Goal: Transaction & Acquisition: Download file/media

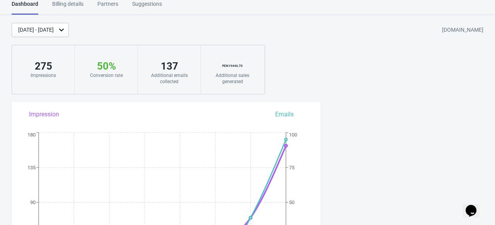
scroll to position [7, 0]
click at [65, 27] on icon at bounding box center [62, 30] width 8 height 8
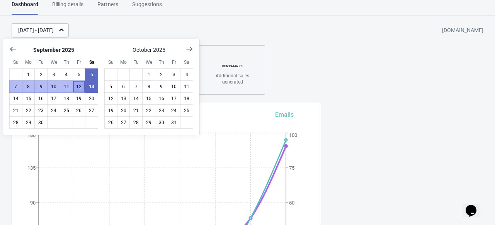
click at [82, 86] on button "12" at bounding box center [79, 86] width 13 height 12
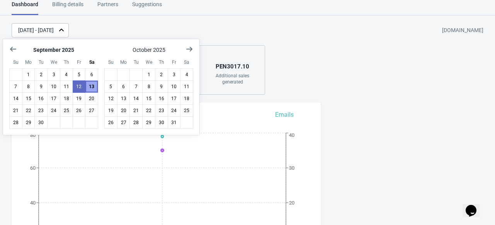
click at [94, 88] on button "13" at bounding box center [91, 86] width 13 height 12
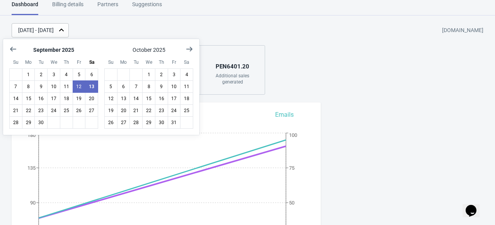
click at [320, 61] on div "[DATE] - [DATE] [DOMAIN_NAME] 233 Impressions 58 % Your Tada Widget has a conve…" at bounding box center [247, 59] width 495 height 72
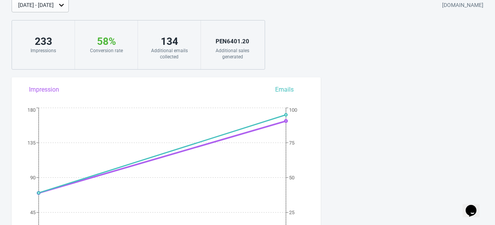
scroll to position [33, 0]
click at [235, 38] on div "PEN 6401.20" at bounding box center [233, 40] width 48 height 12
click at [238, 44] on div "PEN 6401.20" at bounding box center [233, 40] width 48 height 12
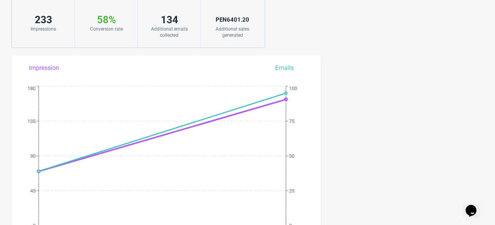
scroll to position [9, 0]
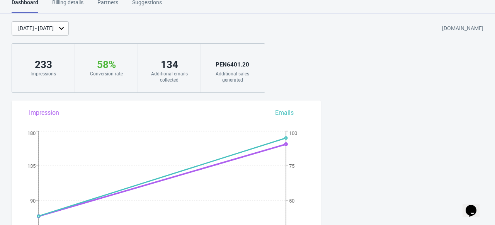
click at [74, 5] on div "Billing details" at bounding box center [67, 5] width 31 height 14
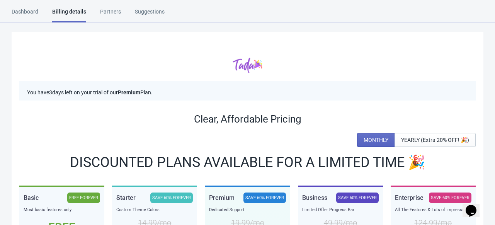
click at [116, 13] on div "Partners" at bounding box center [110, 15] width 21 height 14
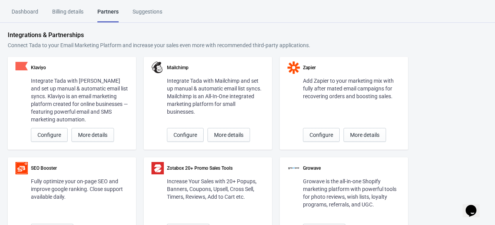
click at [31, 13] on div "Dashboard" at bounding box center [25, 15] width 27 height 14
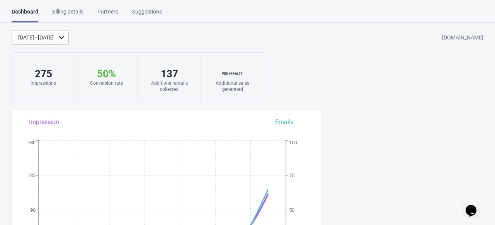
click at [111, 14] on div "Partners" at bounding box center [107, 15] width 21 height 14
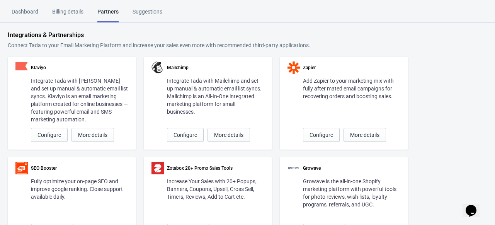
click at [148, 9] on div "Suggestions" at bounding box center [148, 15] width 30 height 14
click at [25, 15] on div "Dashboard" at bounding box center [25, 15] width 27 height 14
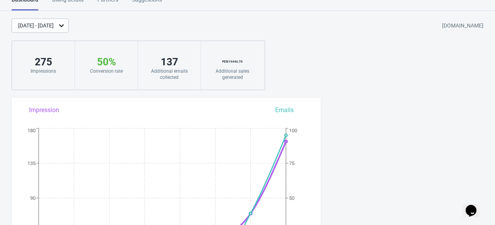
scroll to position [12, 0]
click at [194, 63] on div "137 Additional emails collected" at bounding box center [169, 65] width 63 height 49
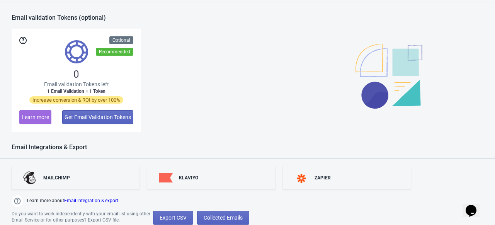
scroll to position [594, 0]
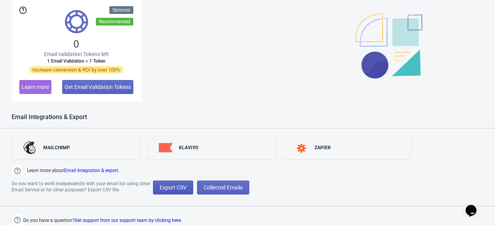
click at [161, 186] on span "Export CSV" at bounding box center [173, 187] width 27 height 6
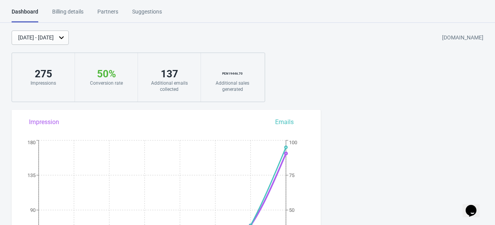
select select "2025"
select select "9"
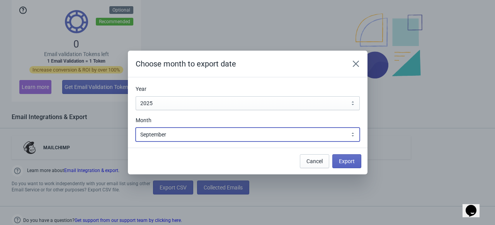
click at [187, 136] on select "January February March April May June July August September October November De…" at bounding box center [248, 135] width 224 height 14
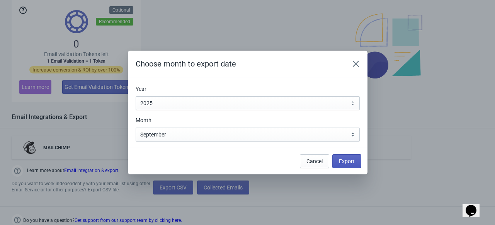
click at [343, 162] on span "Export" at bounding box center [347, 161] width 16 height 6
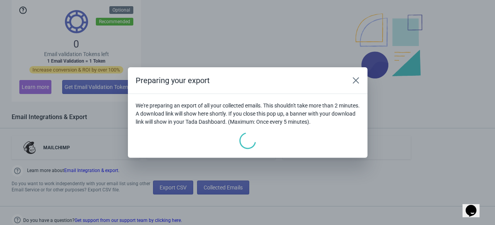
scroll to position [642, 0]
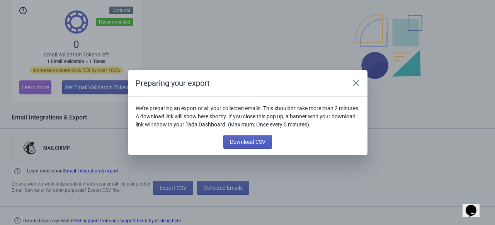
click at [240, 137] on button "Download CSV" at bounding box center [247, 142] width 49 height 14
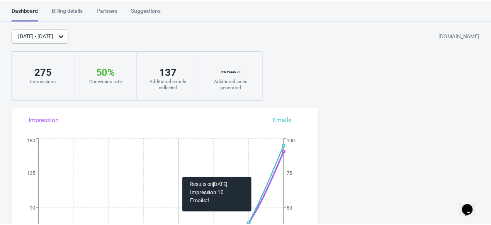
scroll to position [0, 0]
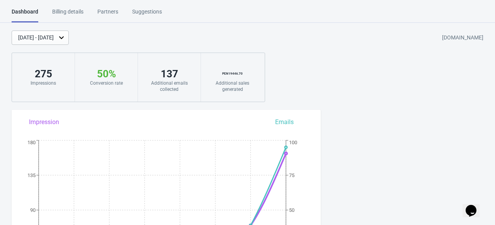
click at [220, 85] on div "Additional sales generated" at bounding box center [233, 86] width 48 height 12
